Goal: Transaction & Acquisition: Purchase product/service

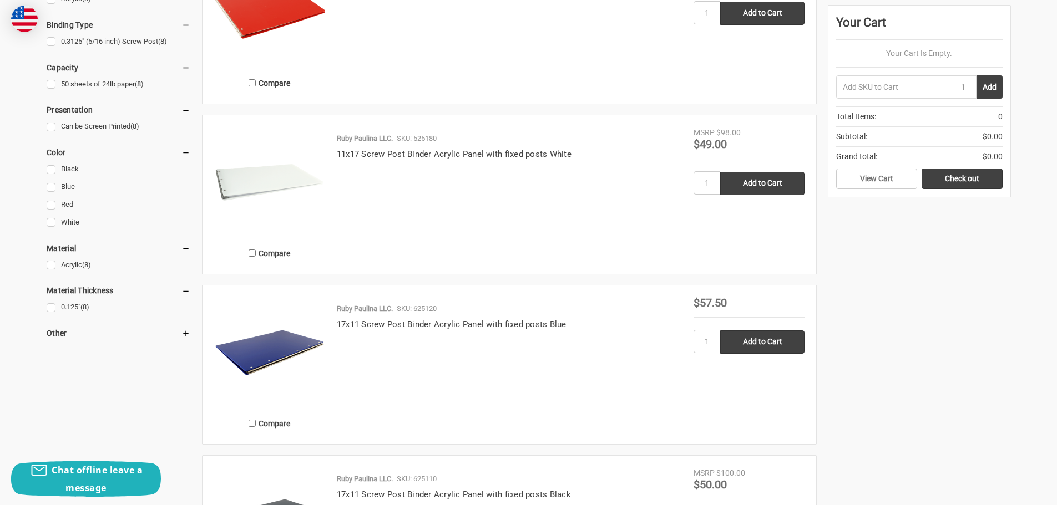
scroll to position [650, 0]
click at [251, 177] on img at bounding box center [269, 183] width 111 height 111
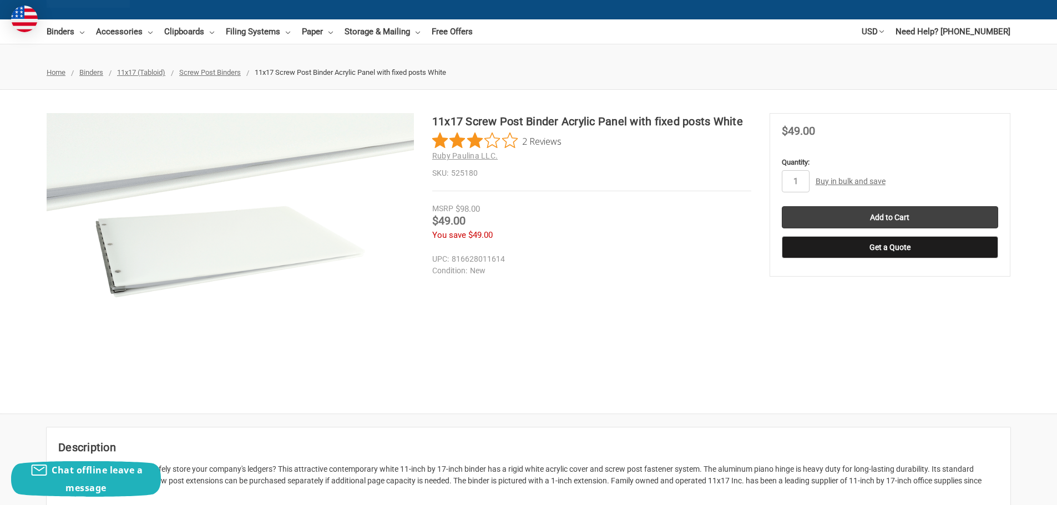
scroll to position [84, 0]
